Goal: Transaction & Acquisition: Book appointment/travel/reservation

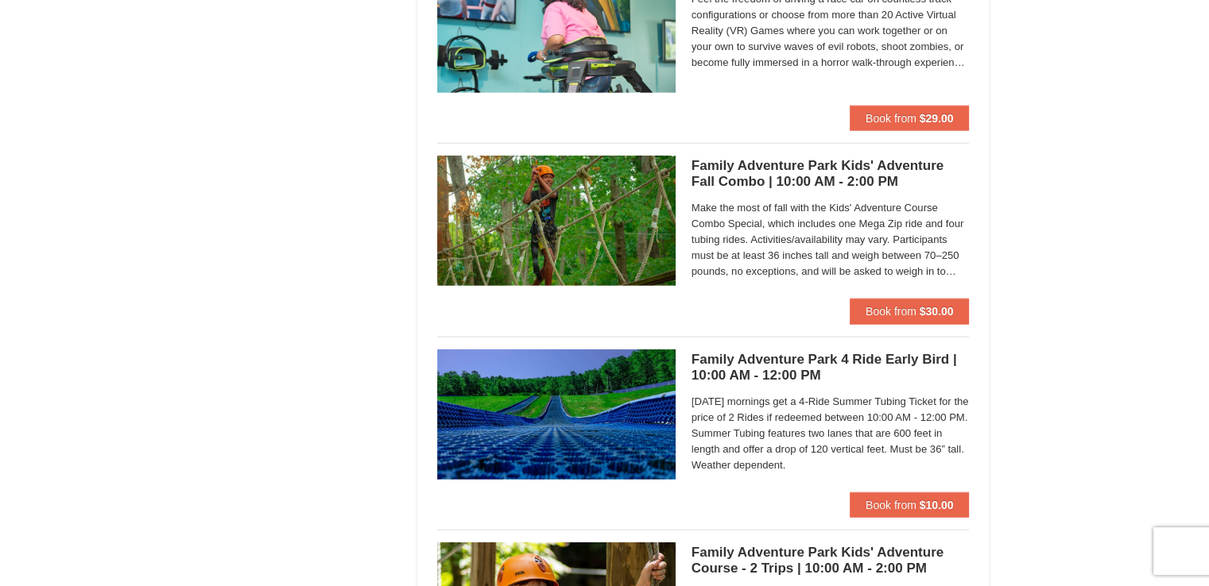
scroll to position [3884, 0]
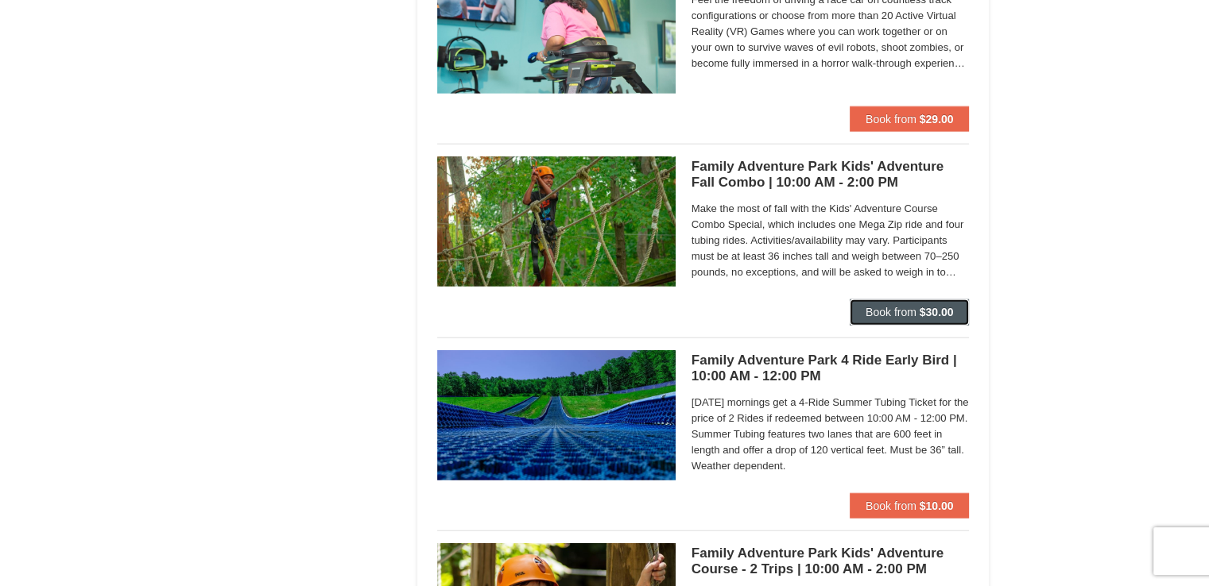
click at [917, 308] on button "Book from $30.00" at bounding box center [910, 312] width 120 height 25
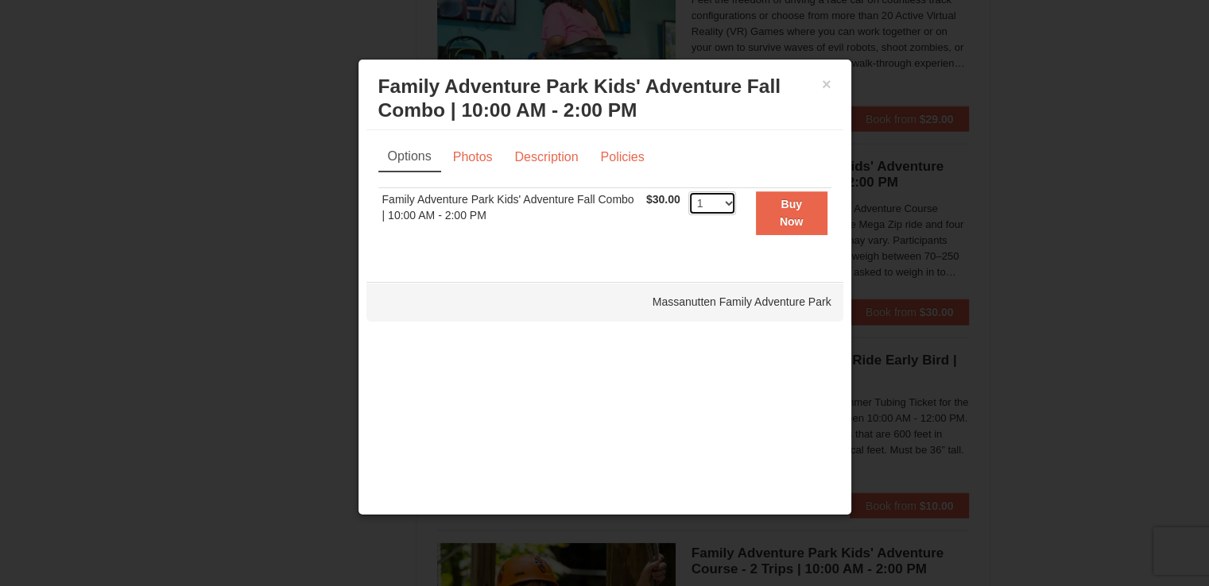
click at [715, 203] on select "1 2 3 4 5 6 7 8 9 10 11 12 13 14 15 16 17 18 19 20 21 22 23 24 25 26 27 28 29 3…" at bounding box center [712, 204] width 48 height 24
select select "2"
click at [688, 192] on select "1 2 3 4 5 6 7 8 9 10 11 12 13 14 15 16 17 18 19 20 21 22 23 24 25 26 27 28 29 3…" at bounding box center [712, 204] width 48 height 24
click at [794, 210] on button "Buy Now" at bounding box center [792, 214] width 72 height 44
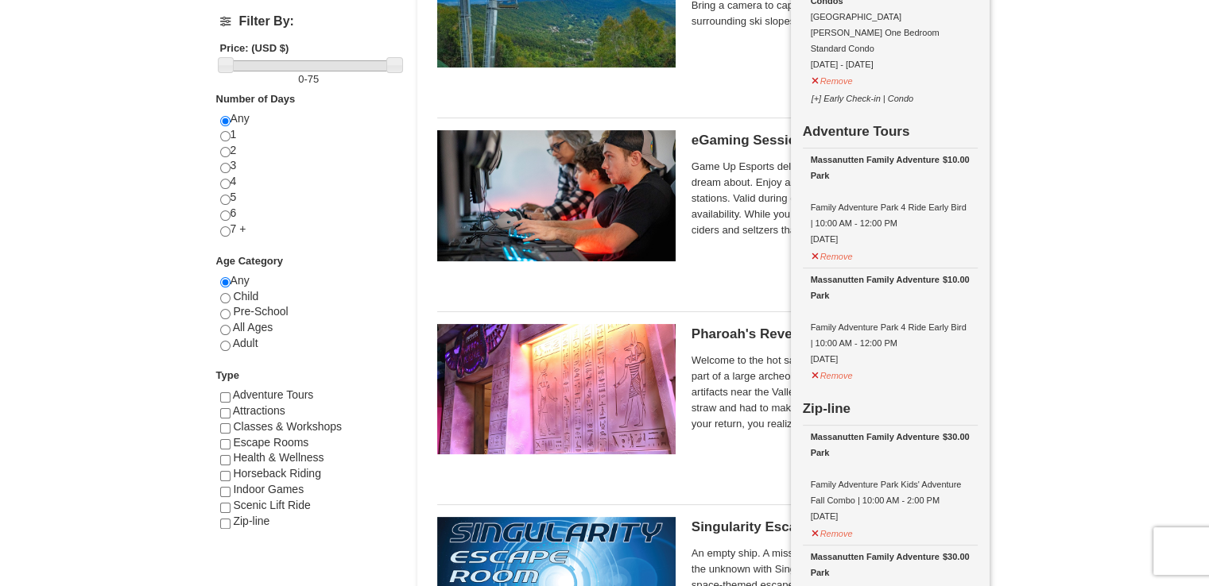
scroll to position [232, 0]
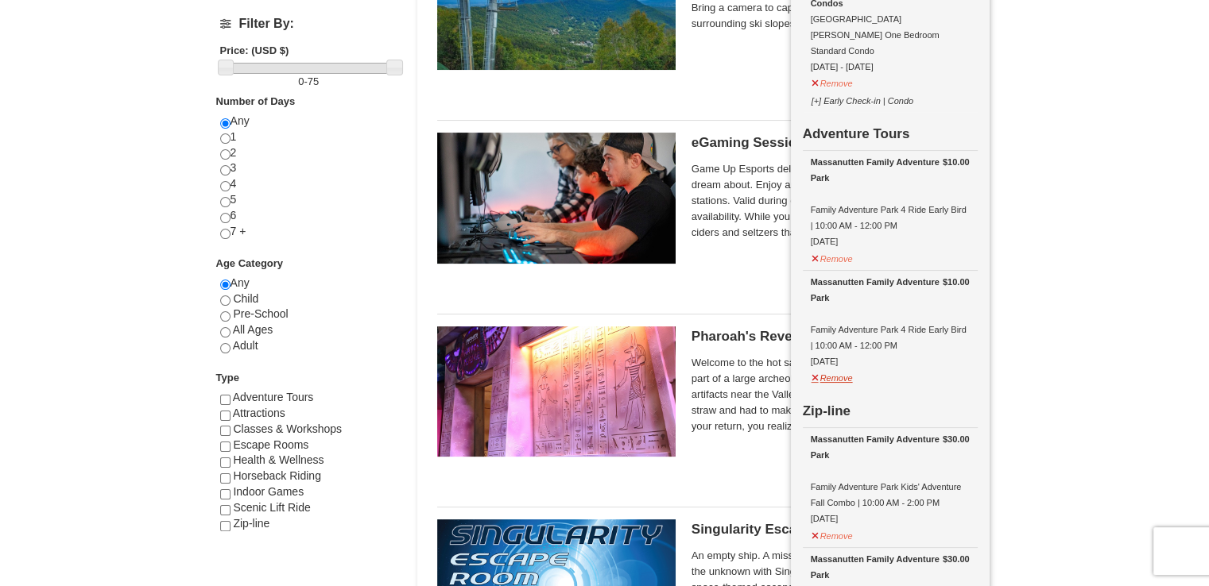
click at [838, 366] on button "Remove" at bounding box center [832, 376] width 43 height 20
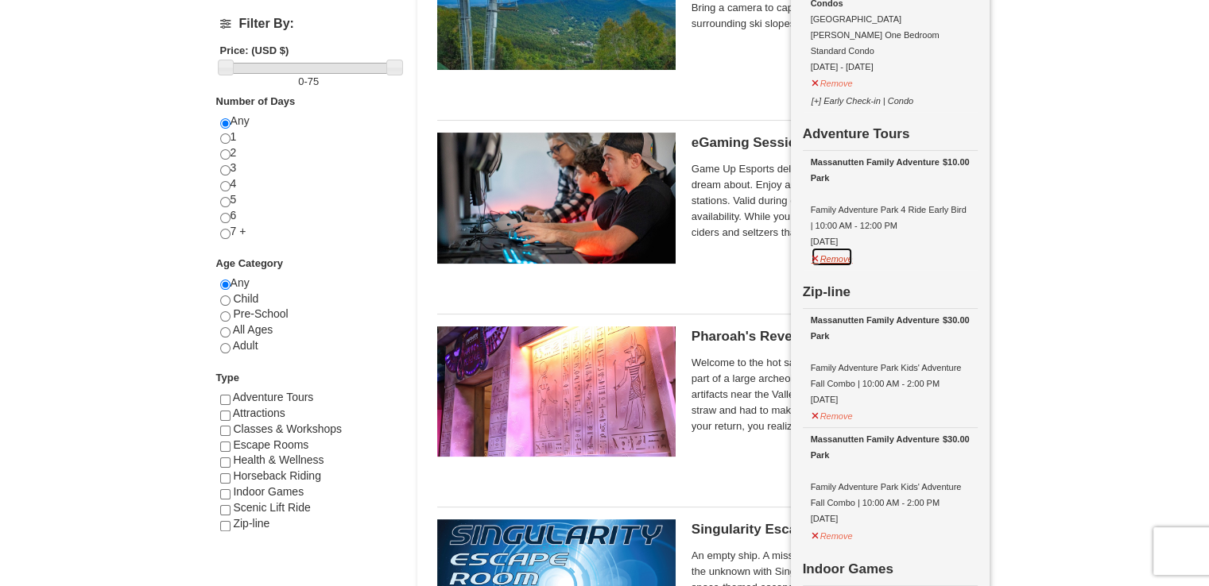
click at [831, 247] on button "Remove" at bounding box center [832, 257] width 43 height 20
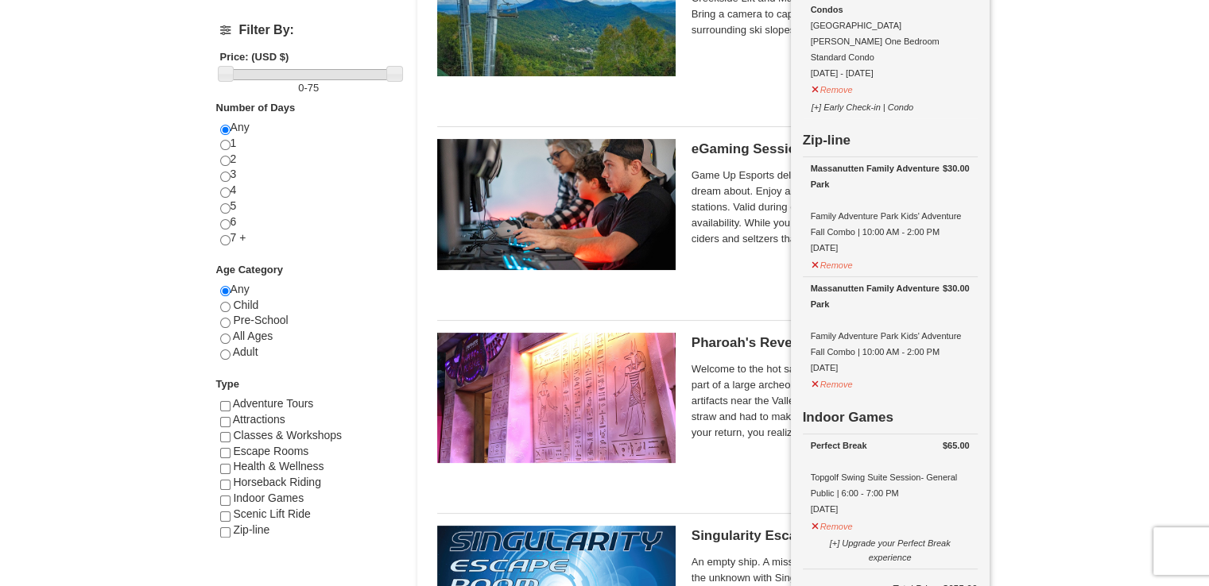
scroll to position [226, 0]
click at [223, 534] on input "checkbox" at bounding box center [225, 533] width 10 height 10
checkbox input "true"
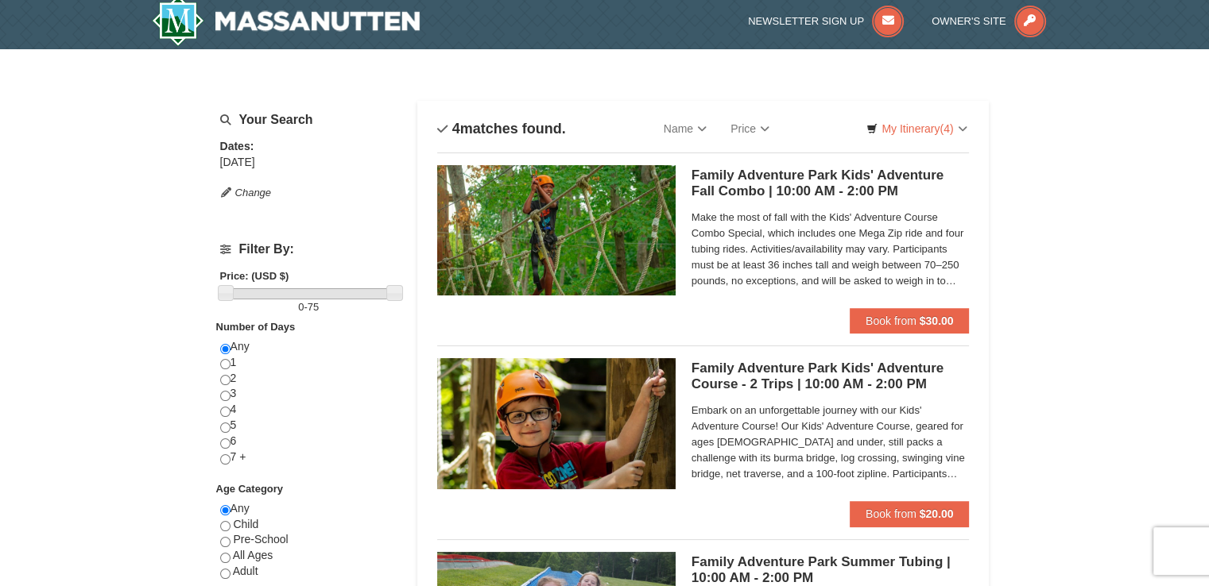
scroll to position [0, 0]
